Goal: Information Seeking & Learning: Check status

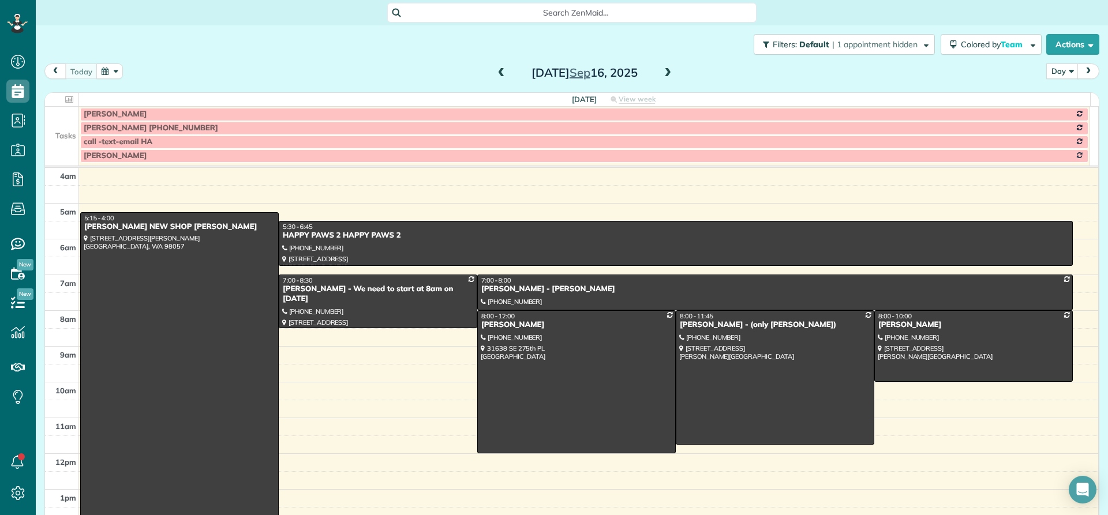
scroll to position [5, 5]
click at [665, 70] on span at bounding box center [667, 73] width 13 height 10
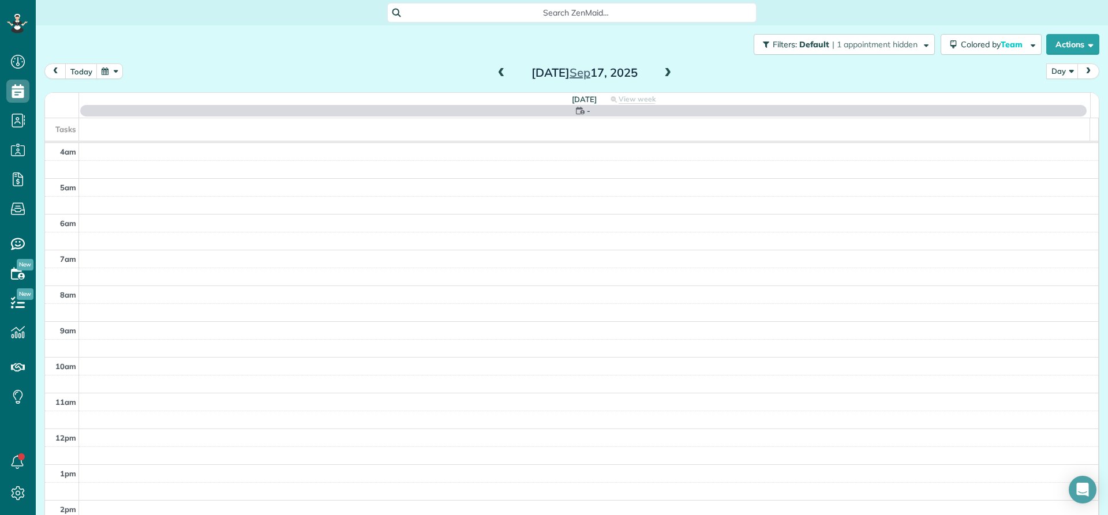
scroll to position [108, 0]
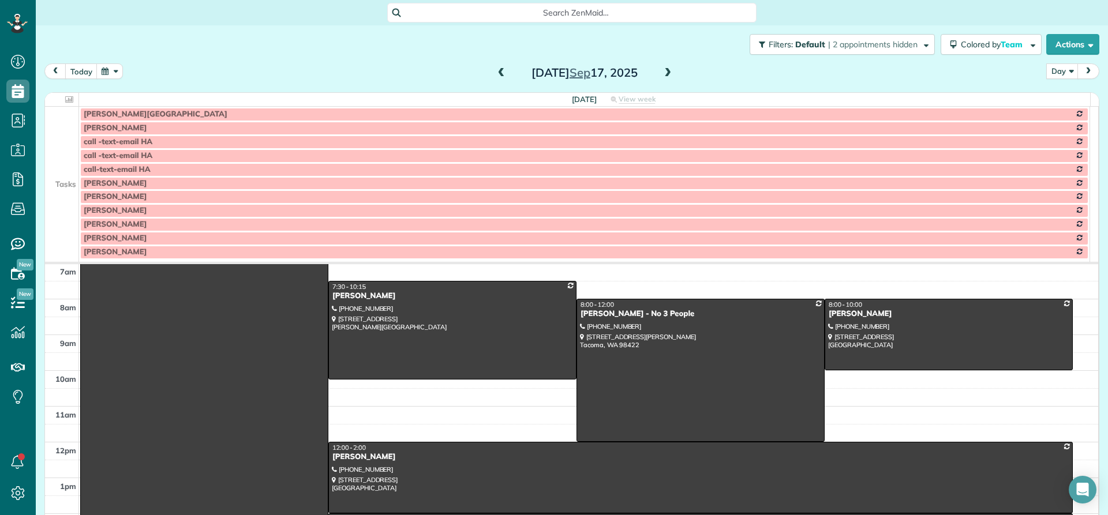
click at [61, 171] on td at bounding box center [62, 170] width 34 height 14
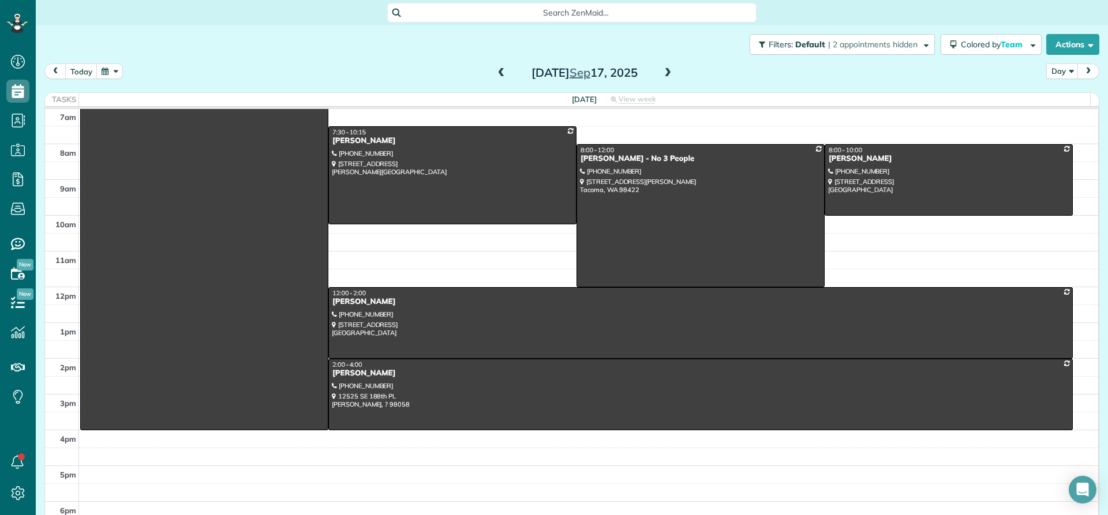
click at [666, 73] on span at bounding box center [667, 73] width 13 height 10
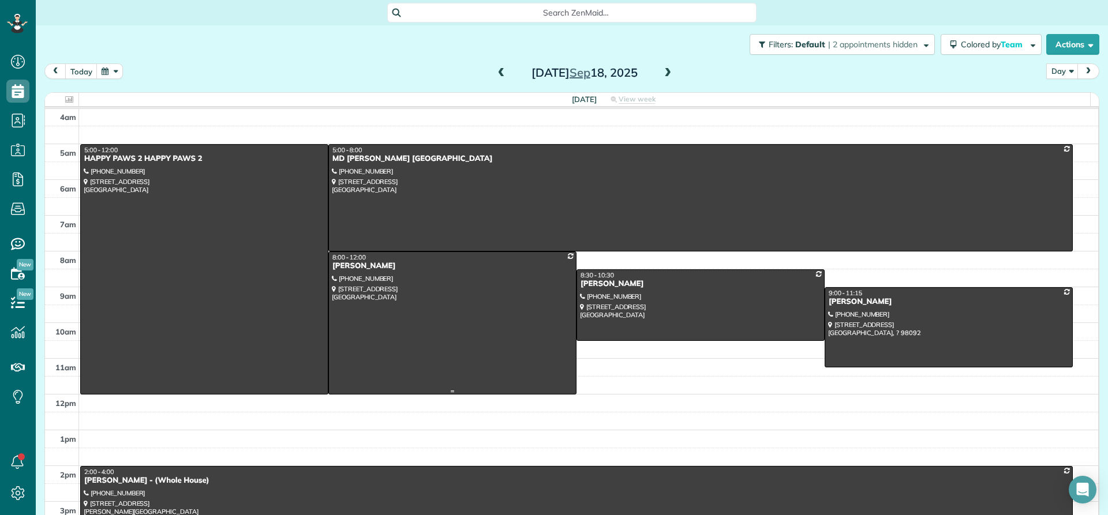
scroll to position [0, 0]
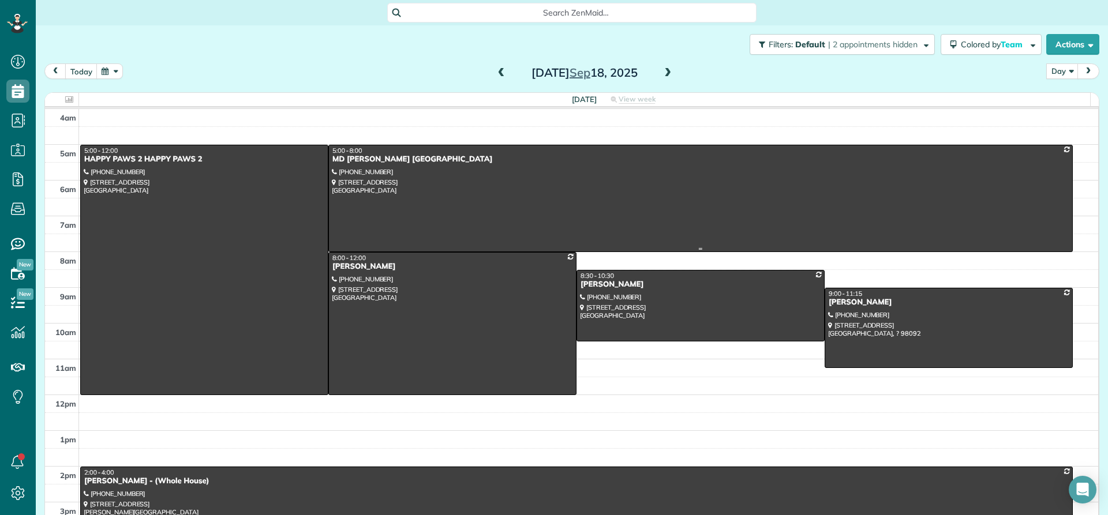
click at [350, 160] on div "MD [PERSON_NAME] [GEOGRAPHIC_DATA]" at bounding box center [700, 160] width 737 height 10
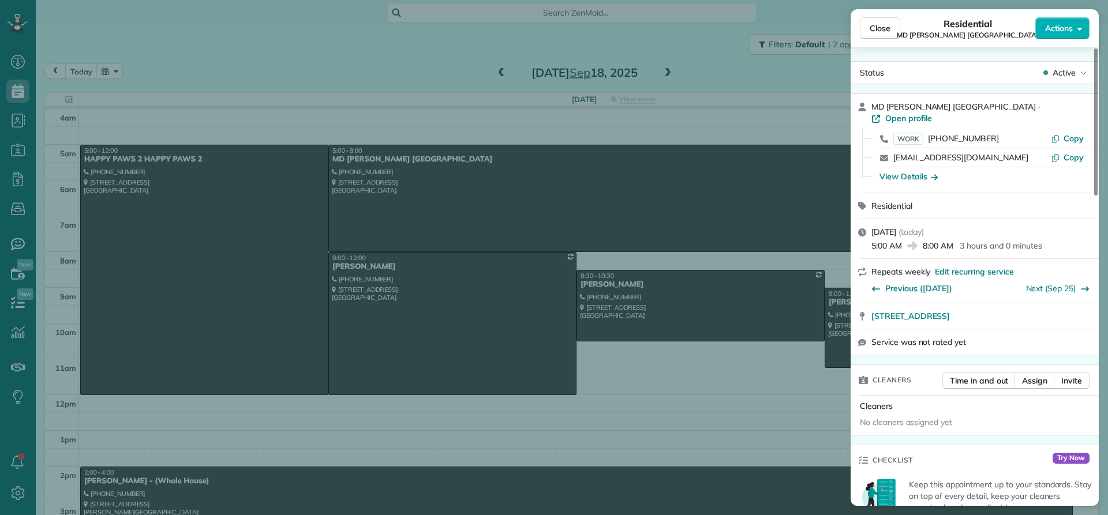
drag, startPoint x: 954, startPoint y: 106, endPoint x: 870, endPoint y: 111, distance: 83.2
click at [870, 111] on div "MD [PERSON_NAME] Maple Valley · Open profile WORK [PHONE_NUMBER] Copy [EMAIL_AD…" at bounding box center [974, 143] width 248 height 99
click at [875, 23] on span "Close" at bounding box center [879, 28] width 21 height 12
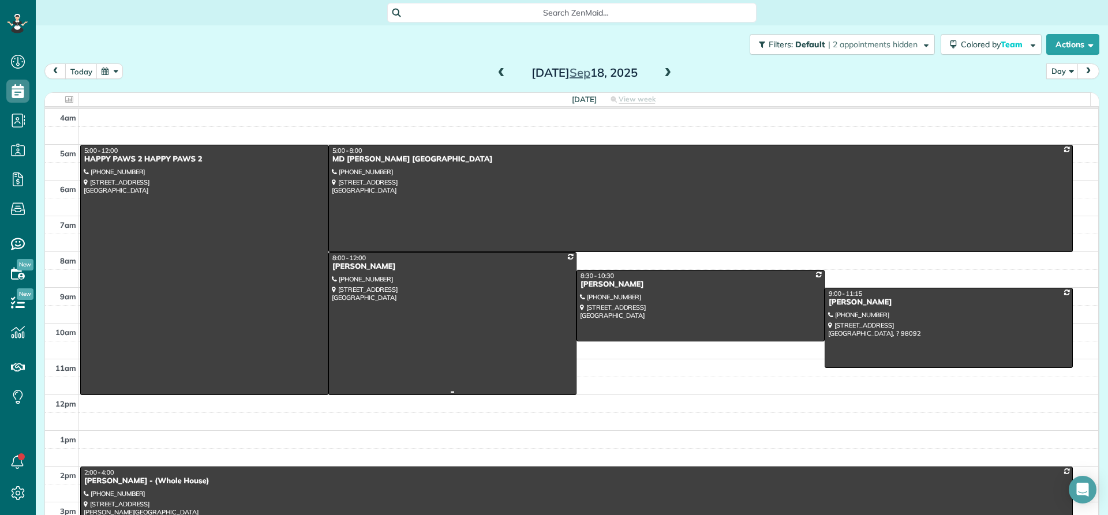
click at [353, 273] on div at bounding box center [452, 324] width 247 height 142
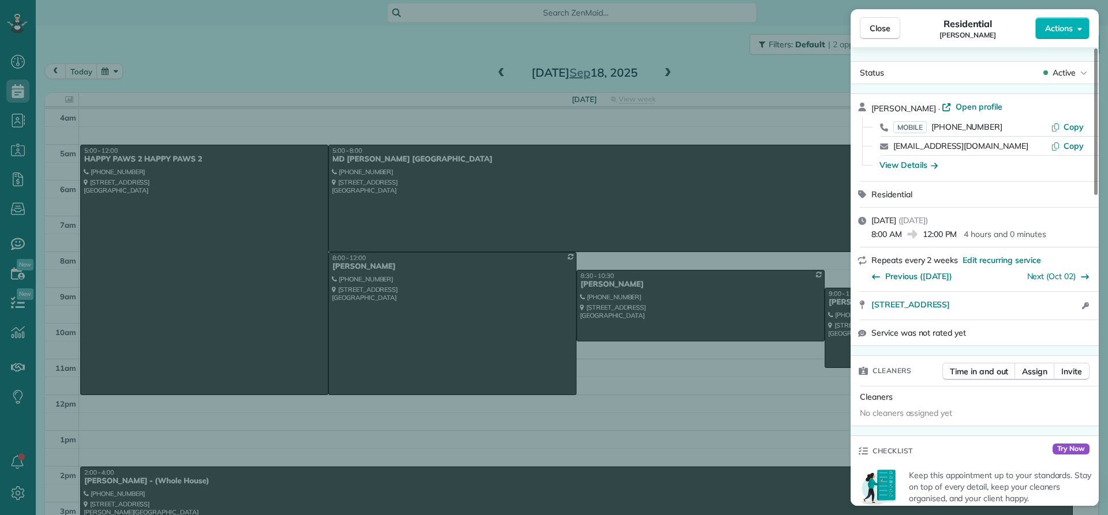
drag, startPoint x: 928, startPoint y: 106, endPoint x: 870, endPoint y: 103, distance: 58.3
click at [870, 103] on div "[PERSON_NAME] · Open profile MOBILE [PHONE_NUMBER] Copy [EMAIL_ADDRESS][DOMAIN_…" at bounding box center [974, 137] width 248 height 87
click at [916, 167] on div "View Details" at bounding box center [908, 165] width 58 height 12
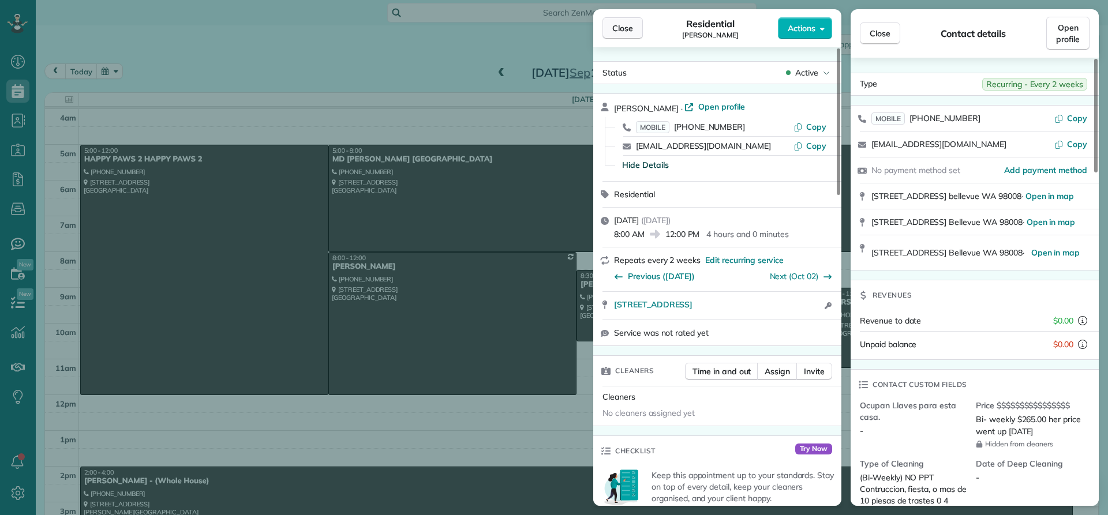
click at [617, 29] on span "Close" at bounding box center [622, 28] width 21 height 12
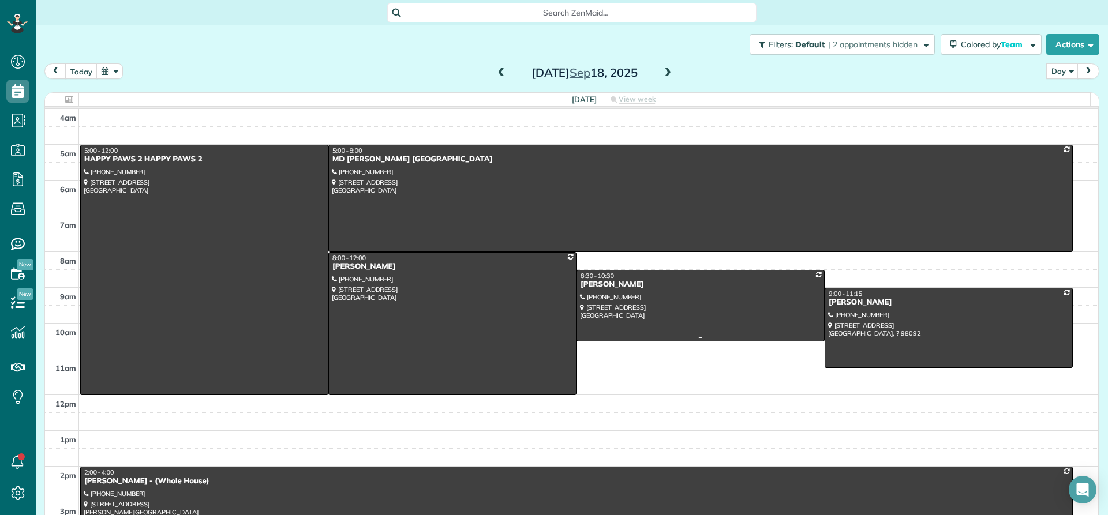
click at [591, 288] on div "[PERSON_NAME]" at bounding box center [700, 285] width 241 height 10
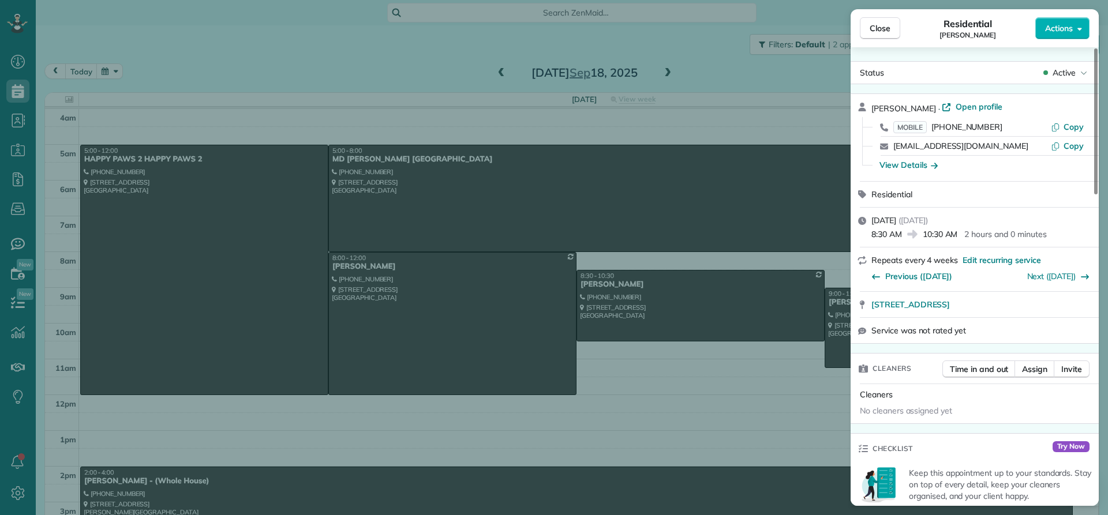
drag, startPoint x: 928, startPoint y: 102, endPoint x: 864, endPoint y: 110, distance: 64.5
click at [864, 110] on div "[PERSON_NAME] · Open profile MOBILE [PHONE_NUMBER] Copy [EMAIL_ADDRESS][DOMAIN_…" at bounding box center [974, 137] width 248 height 87
click at [899, 164] on div "View Details" at bounding box center [908, 165] width 58 height 12
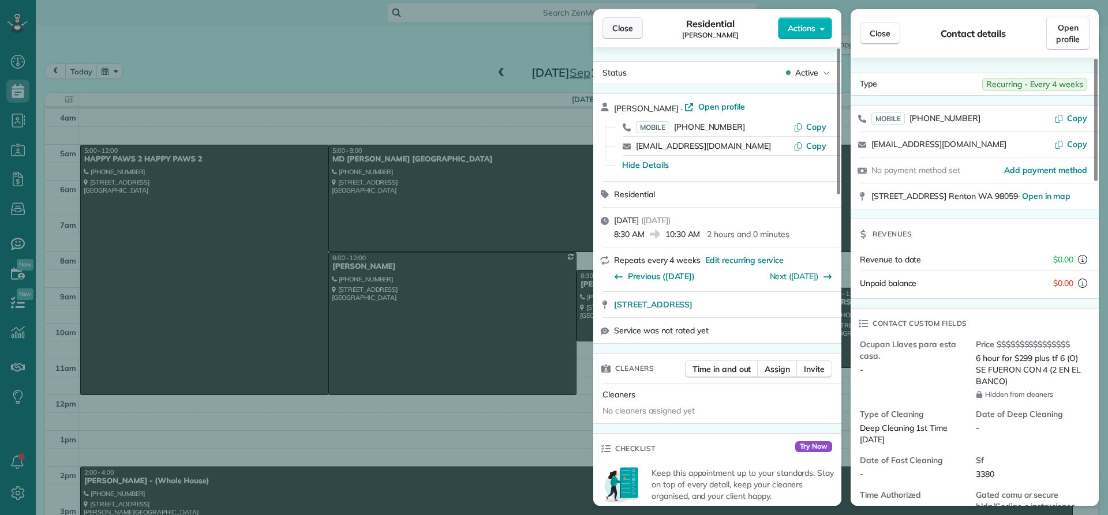
click at [613, 27] on span "Close" at bounding box center [622, 28] width 21 height 12
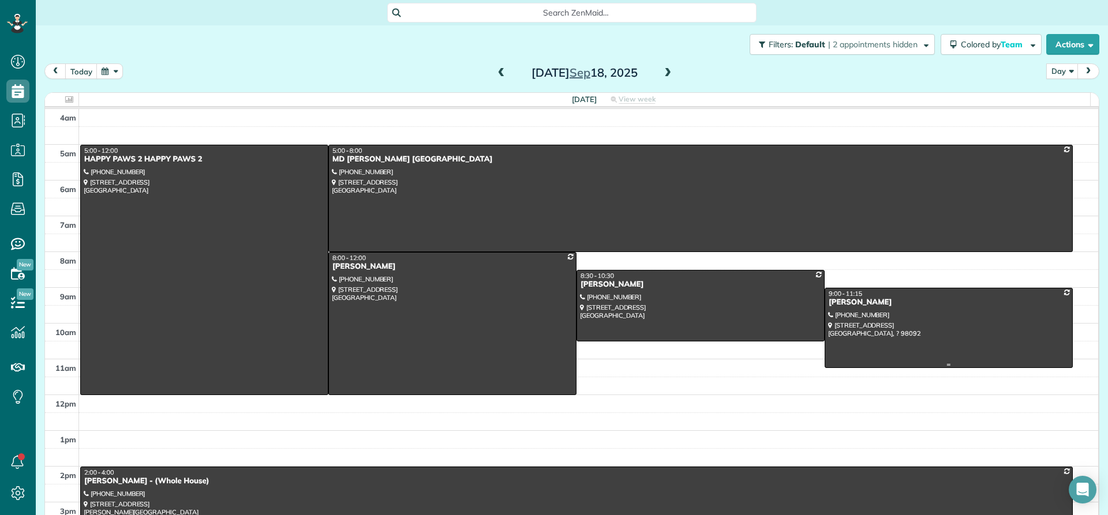
click at [839, 305] on div "[PERSON_NAME]" at bounding box center [948, 303] width 241 height 10
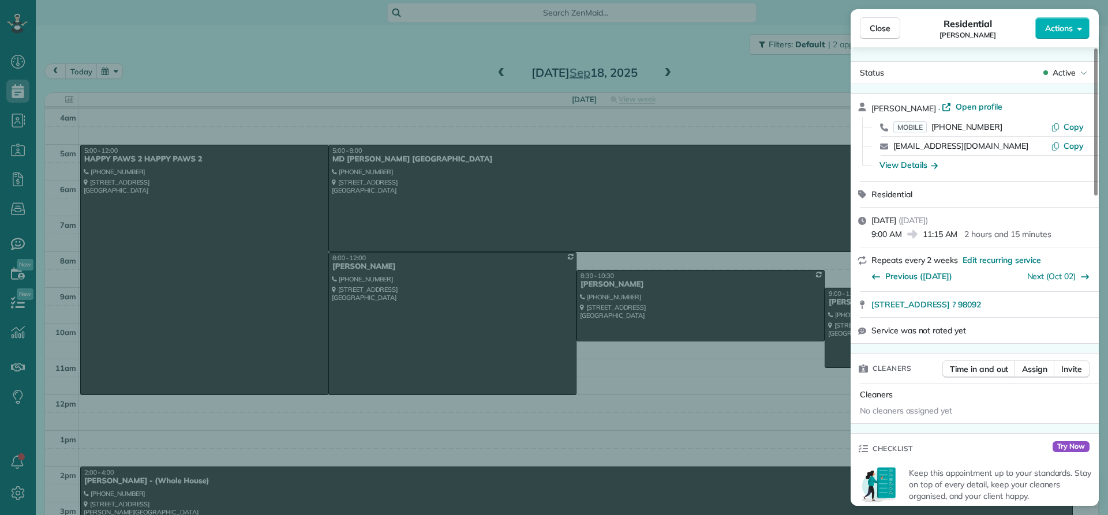
drag, startPoint x: 921, startPoint y: 107, endPoint x: 867, endPoint y: 108, distance: 53.7
click at [867, 108] on div "[PERSON_NAME] · Open profile MOBILE [PHONE_NUMBER] Copy [EMAIL_ADDRESS][DOMAIN_…" at bounding box center [974, 137] width 248 height 87
click at [879, 33] on span "Close" at bounding box center [879, 28] width 21 height 12
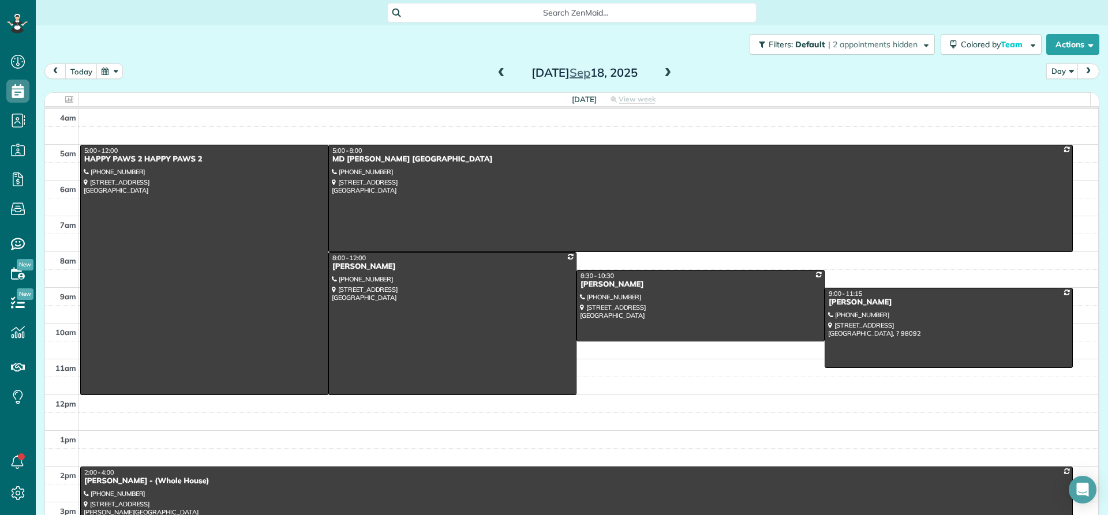
click at [127, 489] on div at bounding box center [576, 502] width 991 height 70
